Goal: Information Seeking & Learning: Learn about a topic

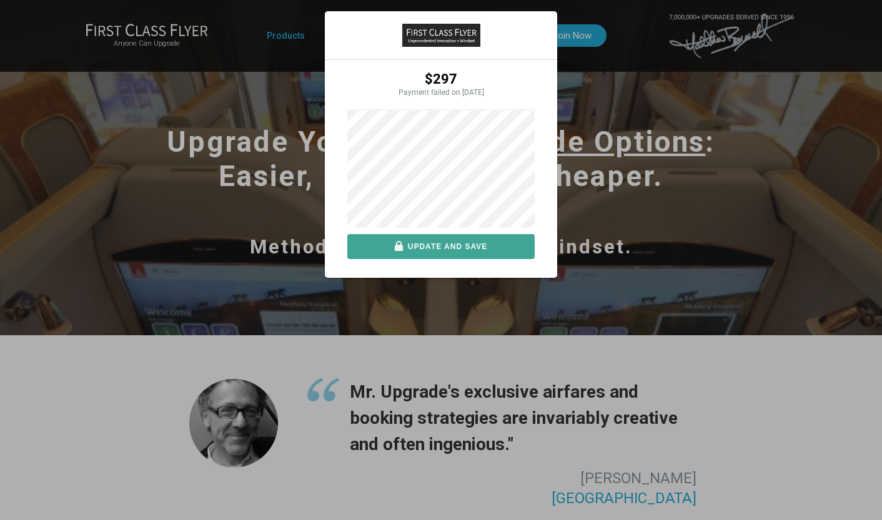
click at [437, 249] on button "Update and save" at bounding box center [440, 246] width 187 height 25
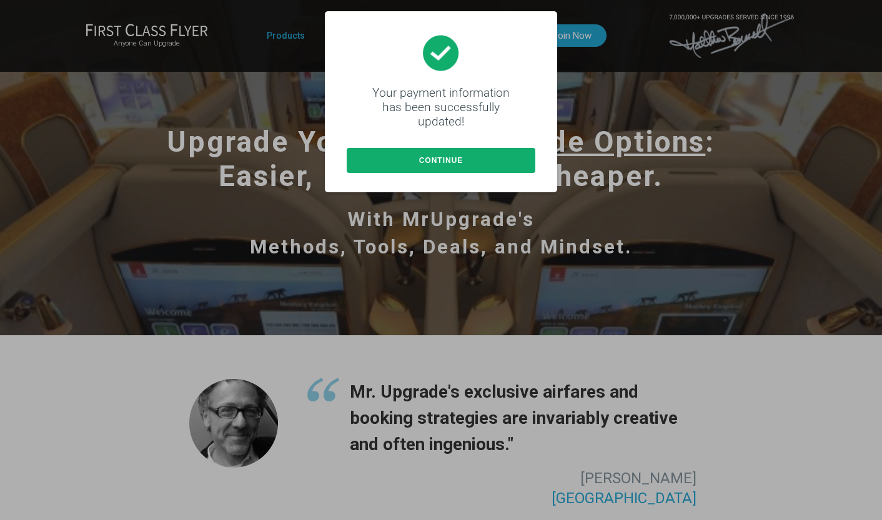
click at [431, 168] on button "Continue" at bounding box center [441, 160] width 189 height 25
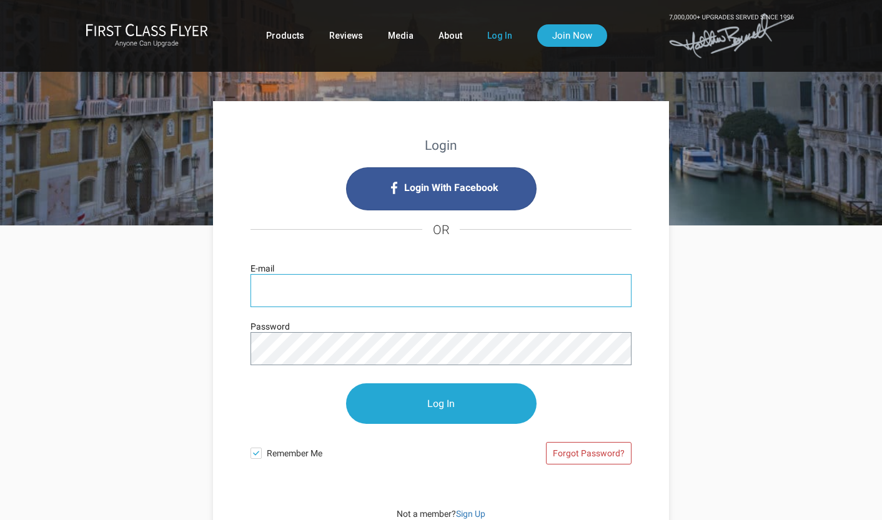
type input "[EMAIL_ADDRESS][DOMAIN_NAME]"
click at [441, 403] on input "Log In" at bounding box center [441, 403] width 190 height 41
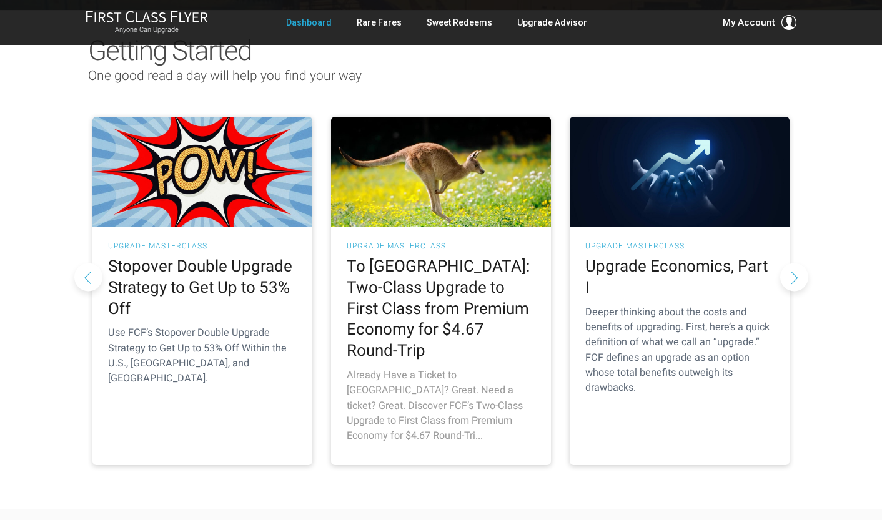
scroll to position [111, 0]
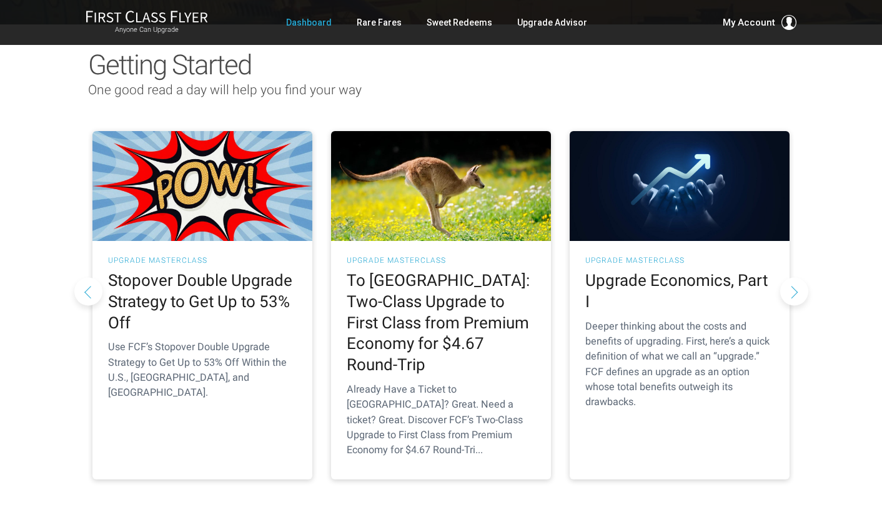
click at [796, 277] on button "Next slide" at bounding box center [794, 291] width 28 height 28
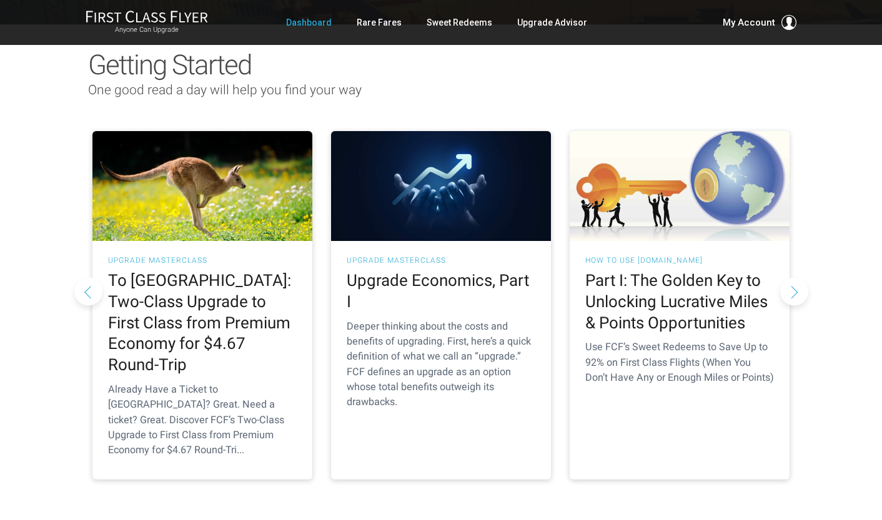
click at [796, 277] on button "Next slide" at bounding box center [794, 291] width 28 height 28
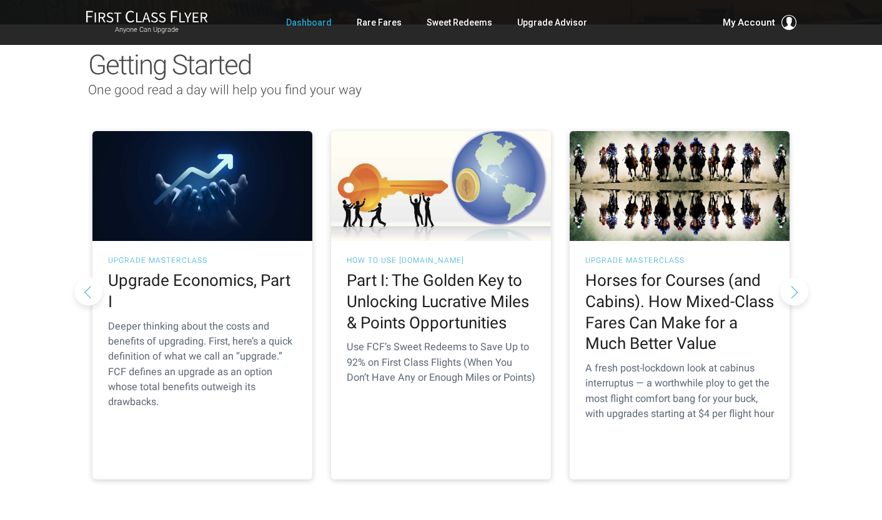
click at [796, 277] on button "Next slide" at bounding box center [794, 291] width 28 height 28
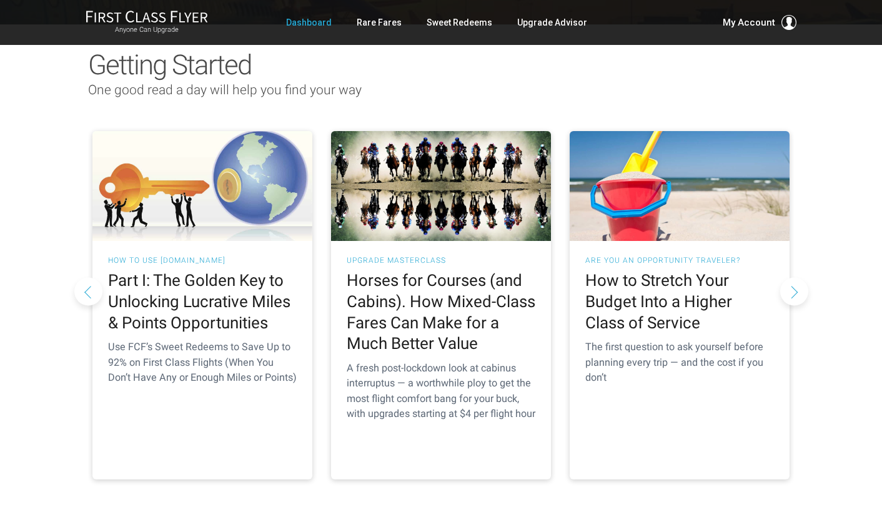
click at [796, 277] on button "Next slide" at bounding box center [794, 291] width 28 height 28
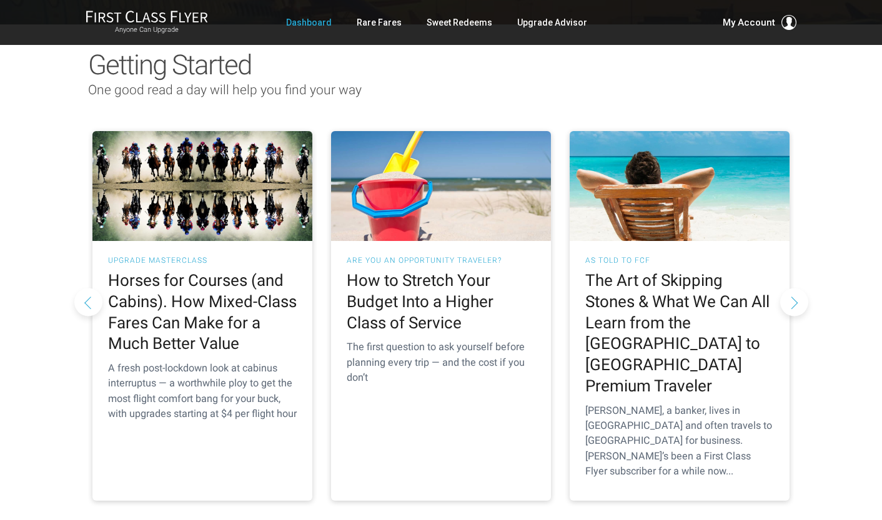
click at [796, 288] on button "Next slide" at bounding box center [794, 302] width 28 height 28
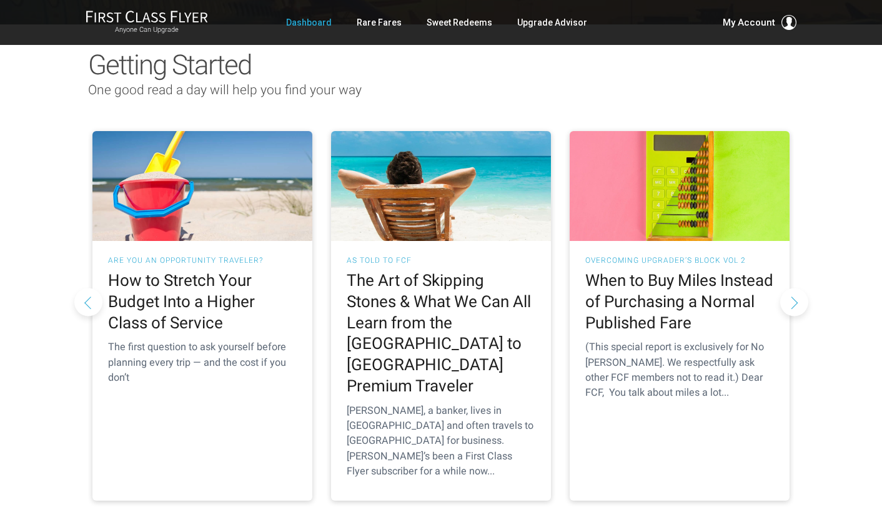
click at [796, 288] on button "Next slide" at bounding box center [794, 302] width 28 height 28
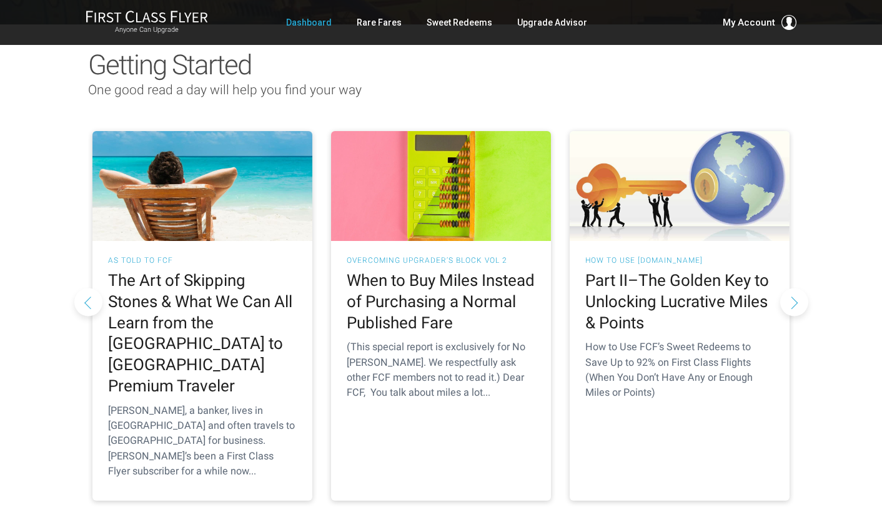
click at [796, 288] on button "Next slide" at bounding box center [794, 302] width 28 height 28
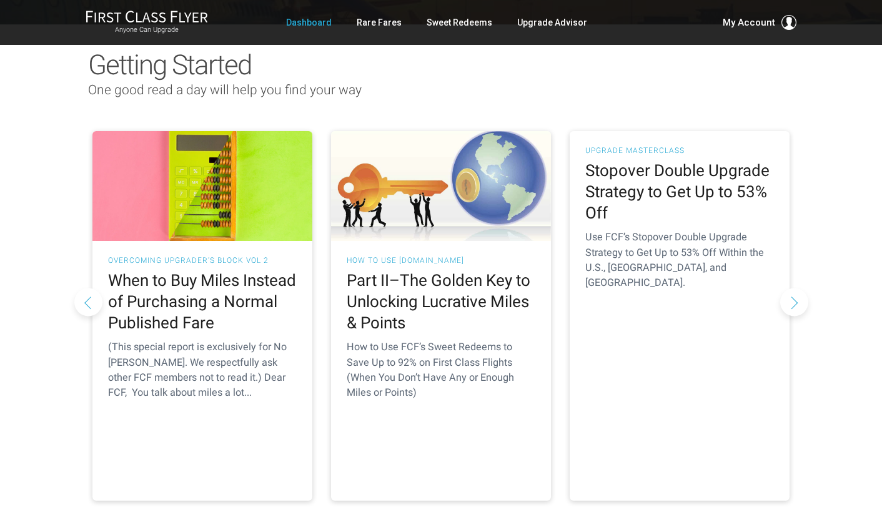
click at [796, 288] on button "Next slide" at bounding box center [794, 302] width 28 height 28
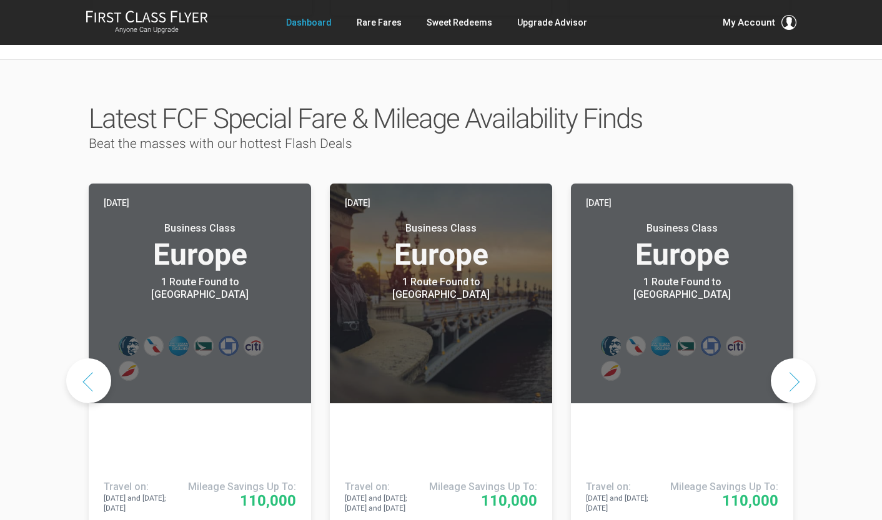
scroll to position [596, 0]
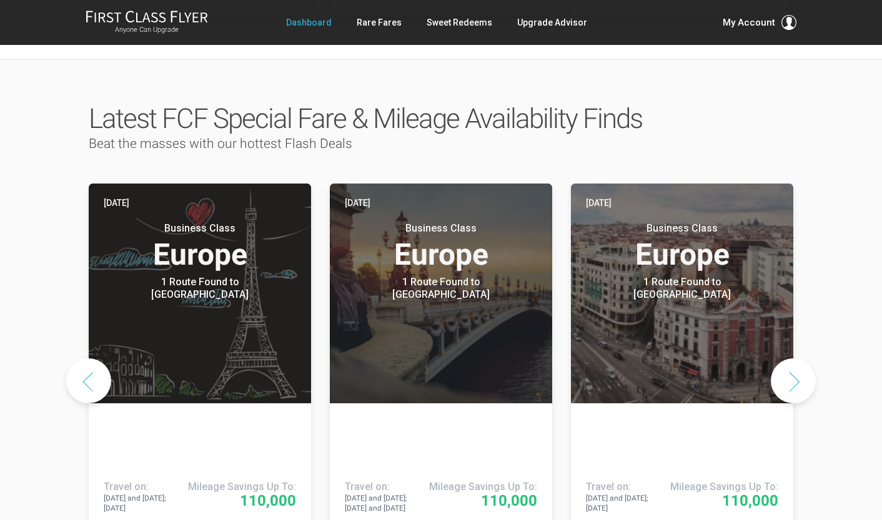
click at [791, 359] on button "Next slide" at bounding box center [793, 381] width 45 height 45
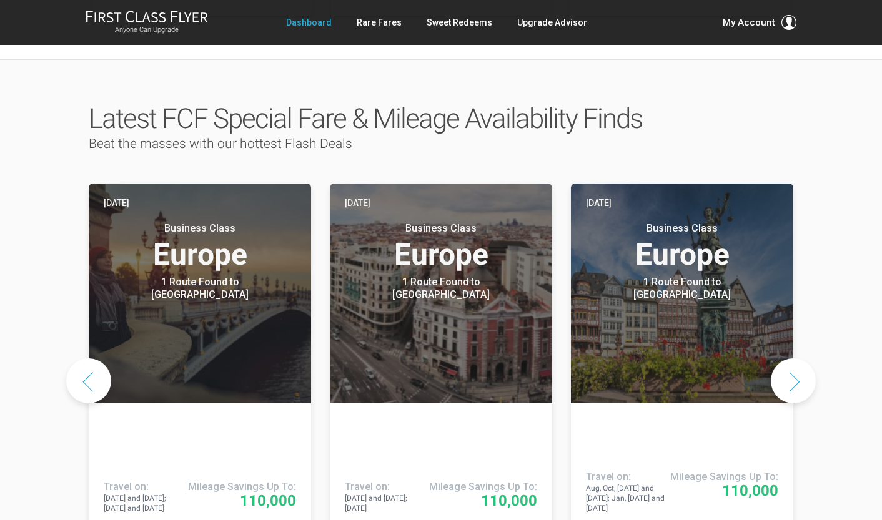
click at [791, 359] on button "Next slide" at bounding box center [793, 381] width 45 height 45
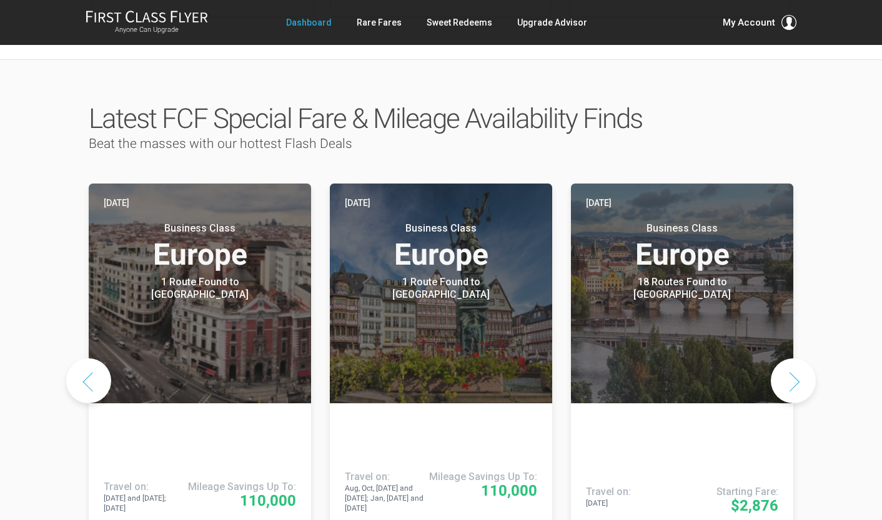
click at [791, 359] on button "Next slide" at bounding box center [793, 381] width 45 height 45
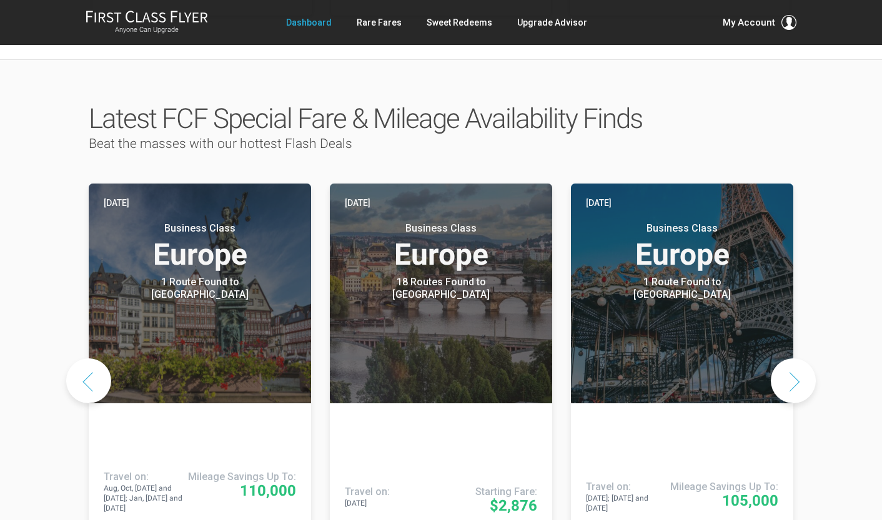
click at [791, 359] on button "Next slide" at bounding box center [793, 381] width 45 height 45
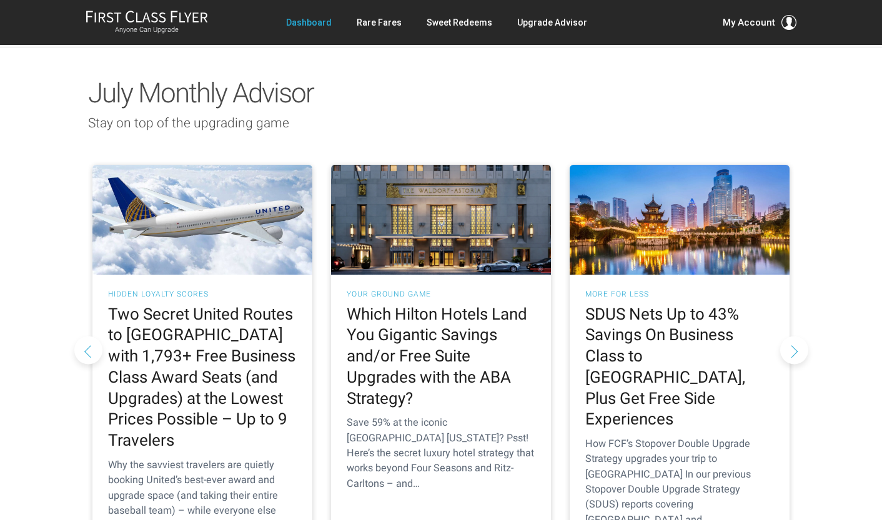
scroll to position [1178, 0]
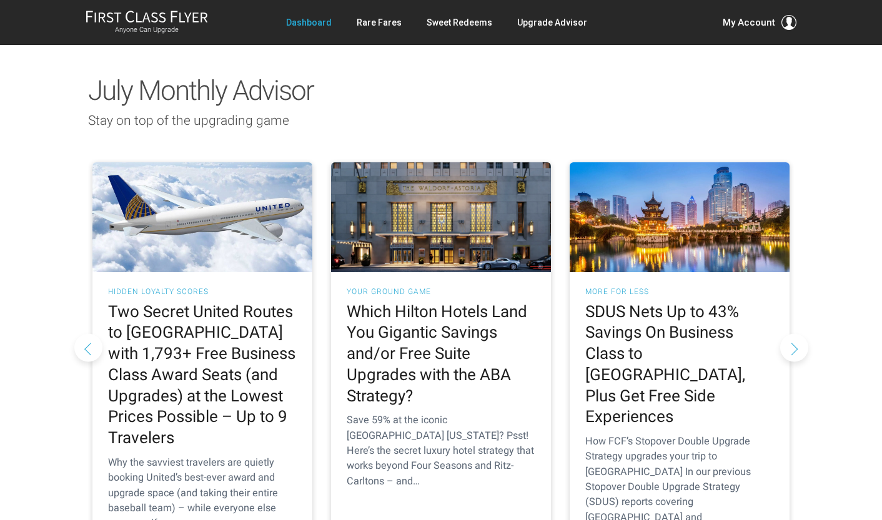
click at [789, 334] on button "Next slide" at bounding box center [794, 348] width 28 height 28
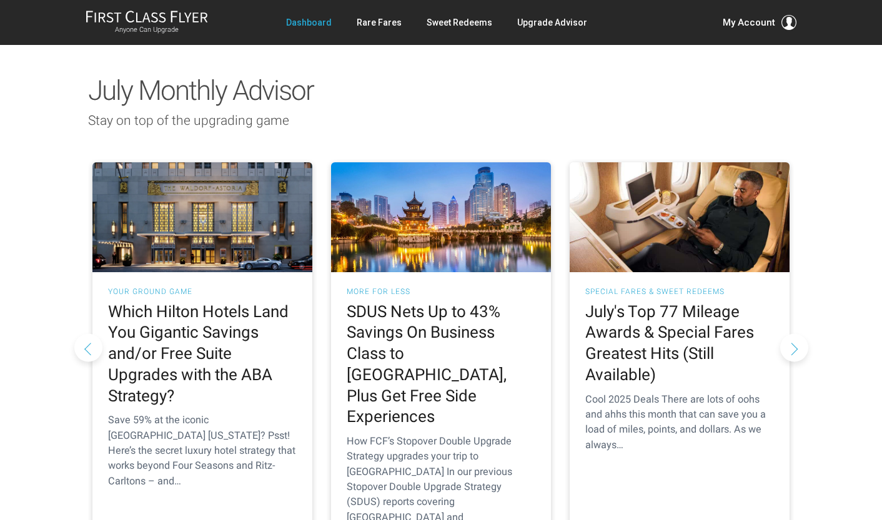
click at [789, 334] on button "Next slide" at bounding box center [794, 348] width 28 height 28
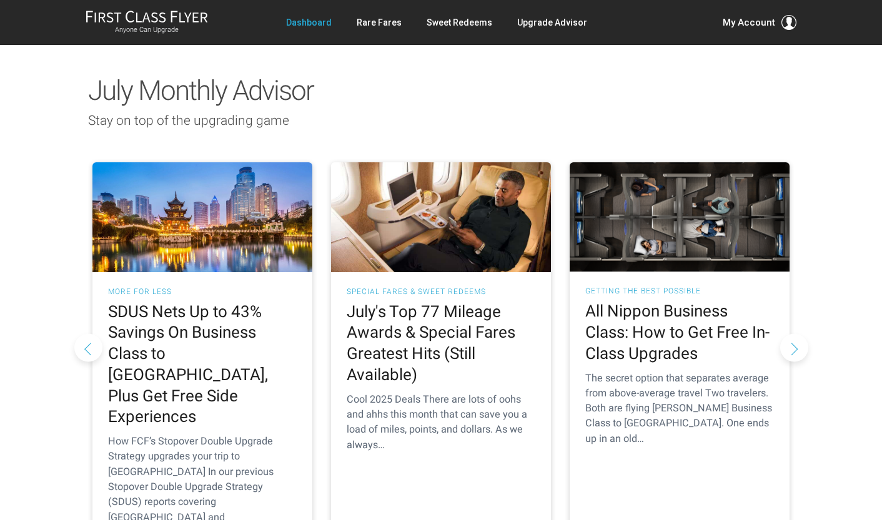
click at [789, 334] on button "Next slide" at bounding box center [794, 348] width 28 height 28
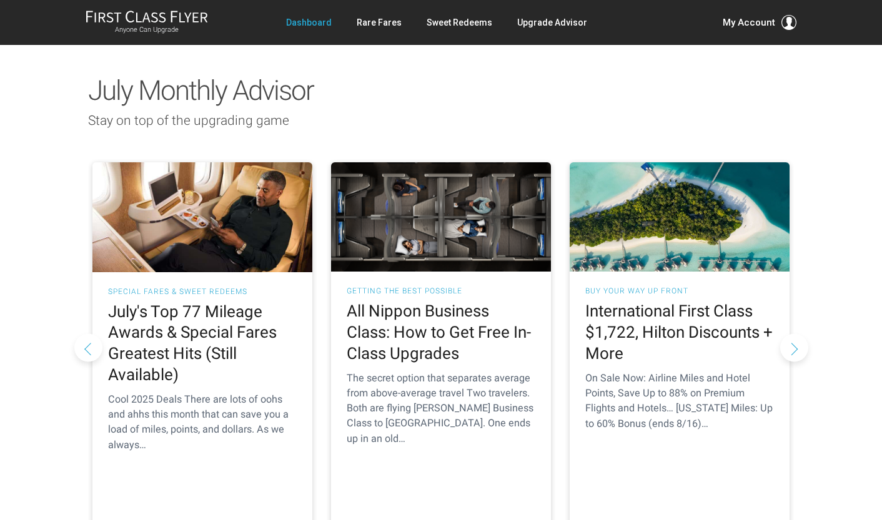
click at [789, 334] on button "Next slide" at bounding box center [794, 348] width 28 height 28
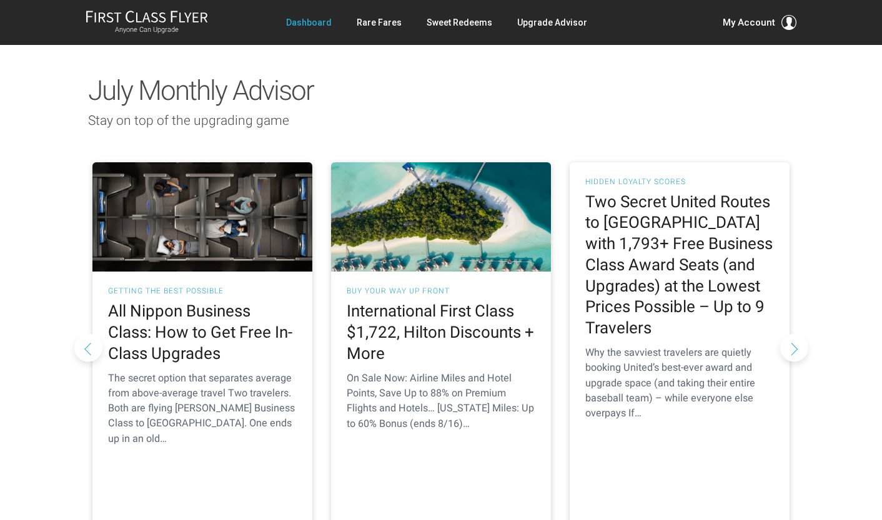
click at [789, 334] on button "Next slide" at bounding box center [794, 348] width 28 height 28
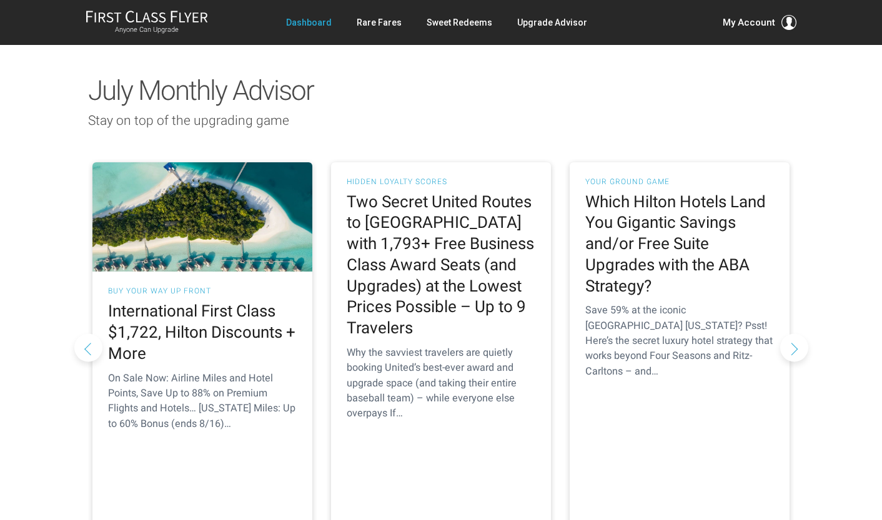
click at [789, 334] on button "Next slide" at bounding box center [794, 348] width 28 height 28
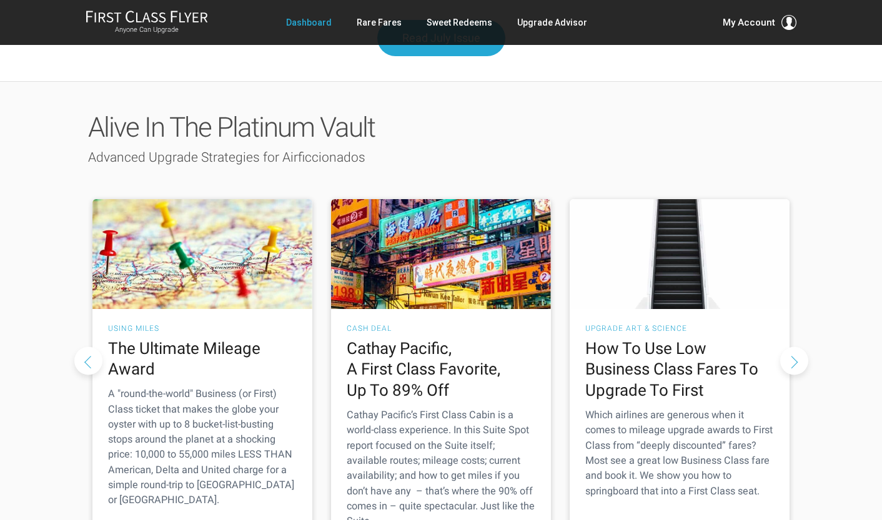
scroll to position [1764, 0]
click at [789, 347] on button "Next slide" at bounding box center [794, 361] width 28 height 28
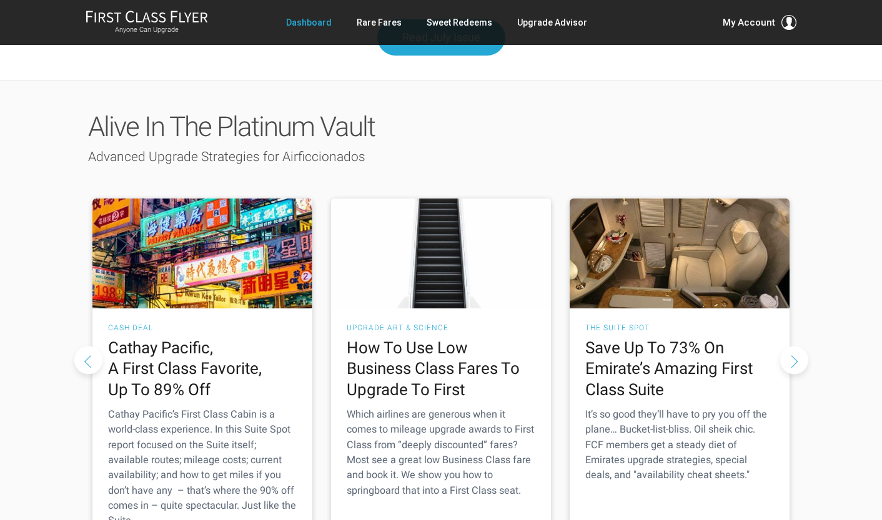
click at [789, 347] on button "Next slide" at bounding box center [794, 361] width 28 height 28
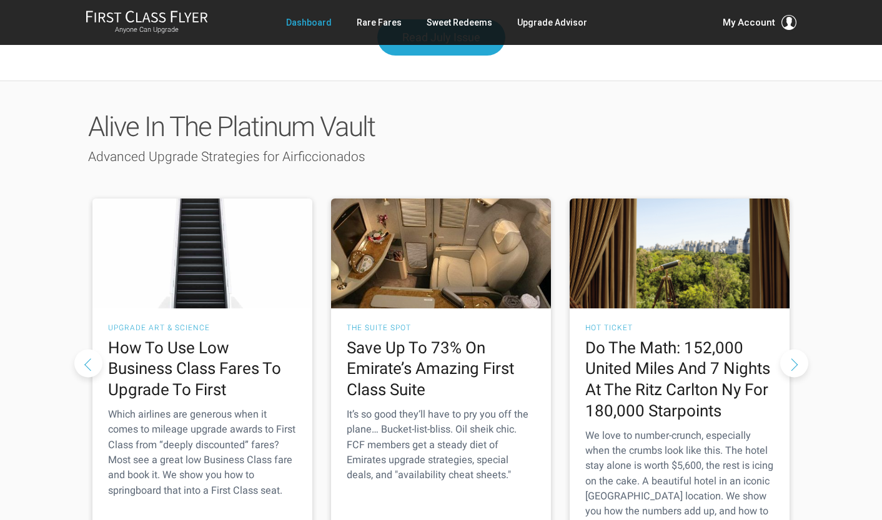
click at [789, 349] on button "Next slide" at bounding box center [794, 363] width 28 height 28
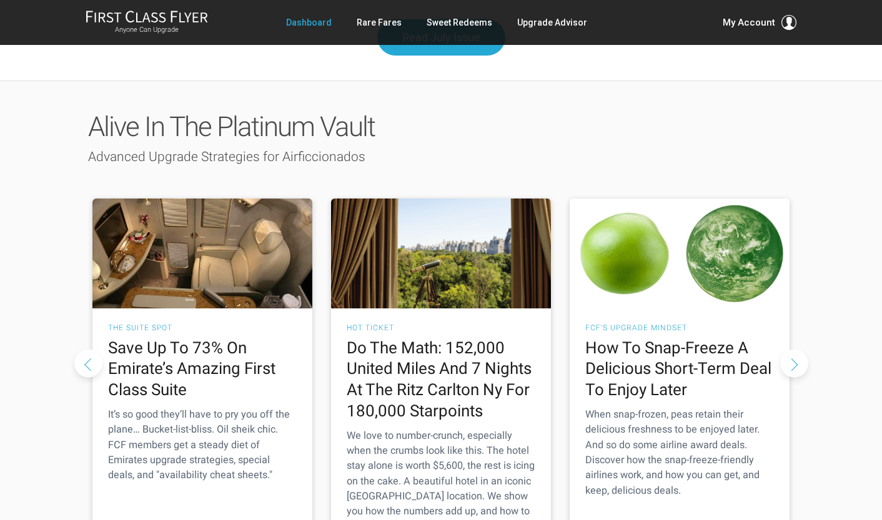
click at [789, 349] on button "Next slide" at bounding box center [794, 363] width 28 height 28
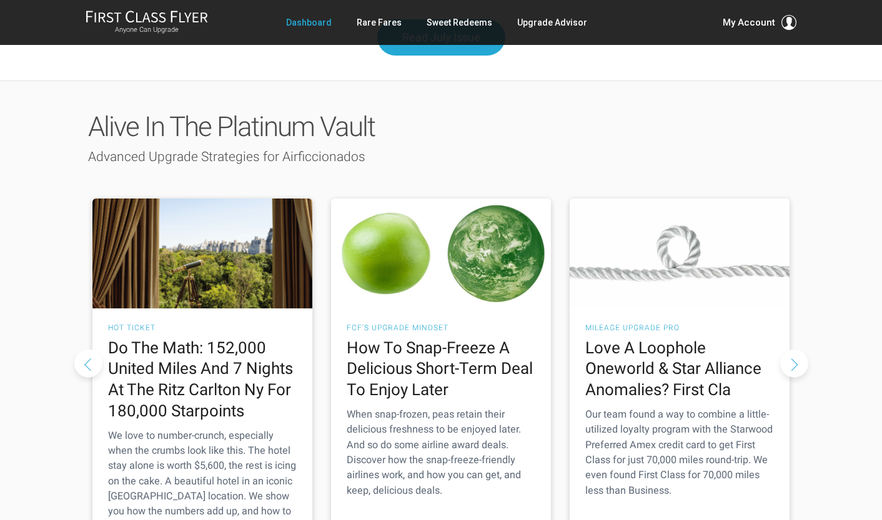
click at [789, 349] on button "Next slide" at bounding box center [794, 363] width 28 height 28
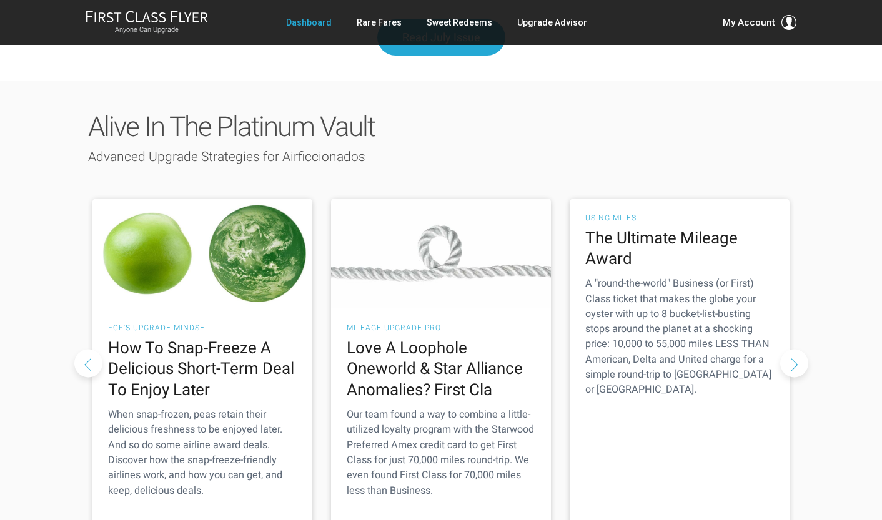
click at [789, 349] on button "Next slide" at bounding box center [794, 363] width 28 height 28
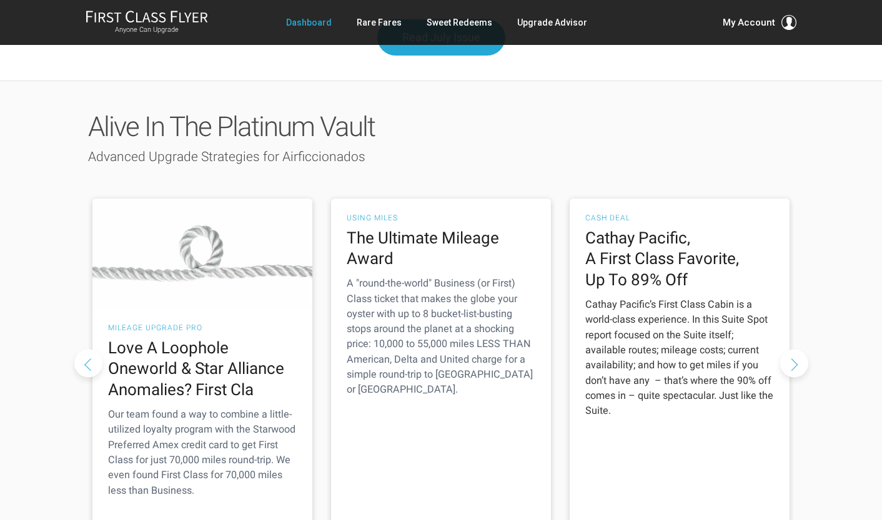
click at [686, 297] on p "Cathay Pacific’s First Class Cabin is a world-class experience. In this Suite S…" at bounding box center [679, 357] width 189 height 121
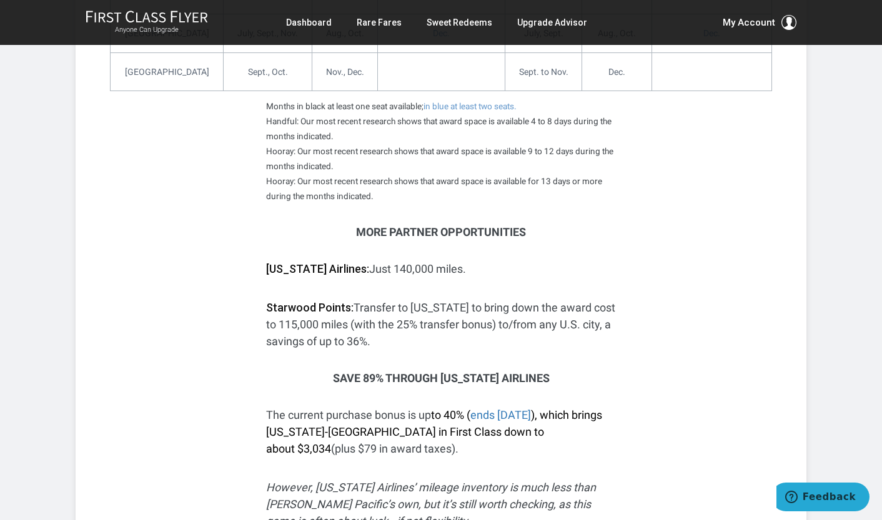
scroll to position [992, 0]
